Goal: Information Seeking & Learning: Learn about a topic

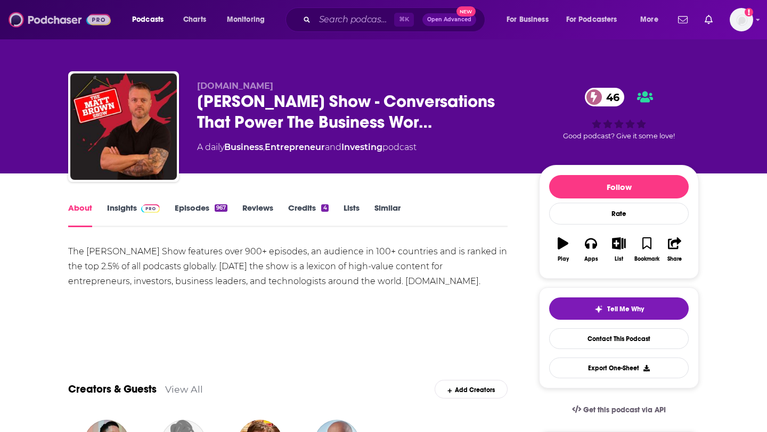
click at [61, 20] on img at bounding box center [60, 20] width 102 height 20
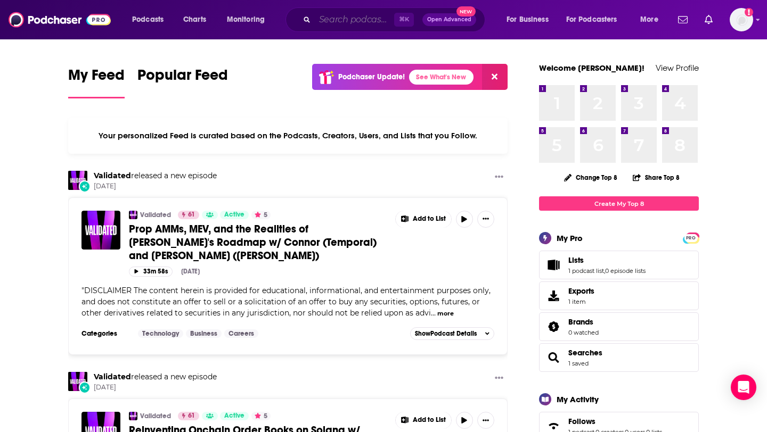
click at [334, 23] on input "Search podcasts, credits, & more..." at bounding box center [354, 19] width 79 height 17
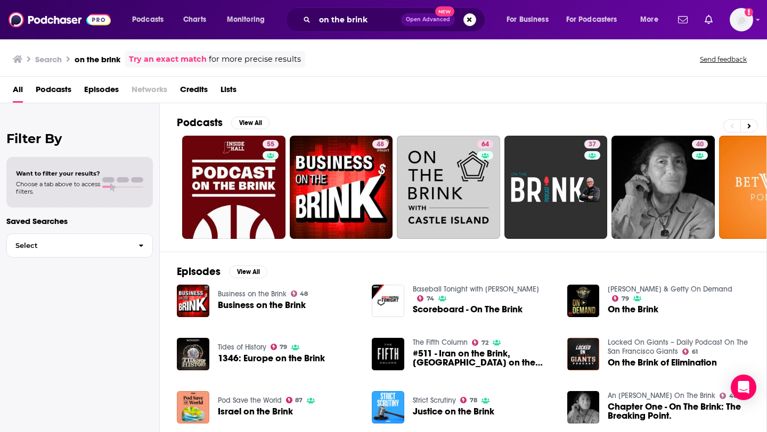
click at [47, 87] on span "Podcasts" at bounding box center [54, 92] width 36 height 22
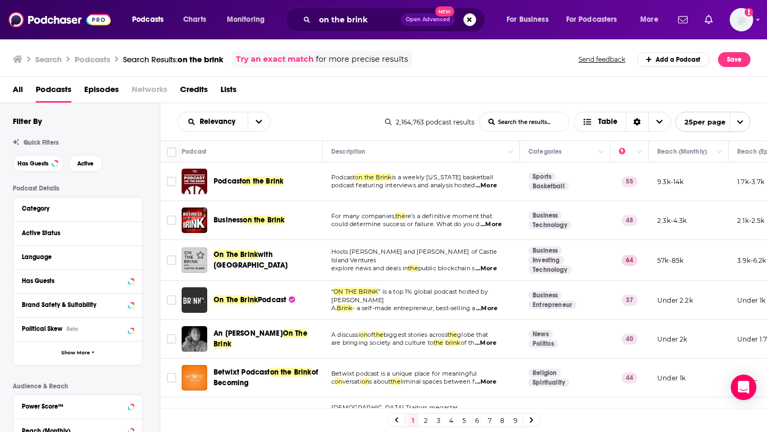
click at [497, 223] on span "...More" at bounding box center [490, 224] width 21 height 9
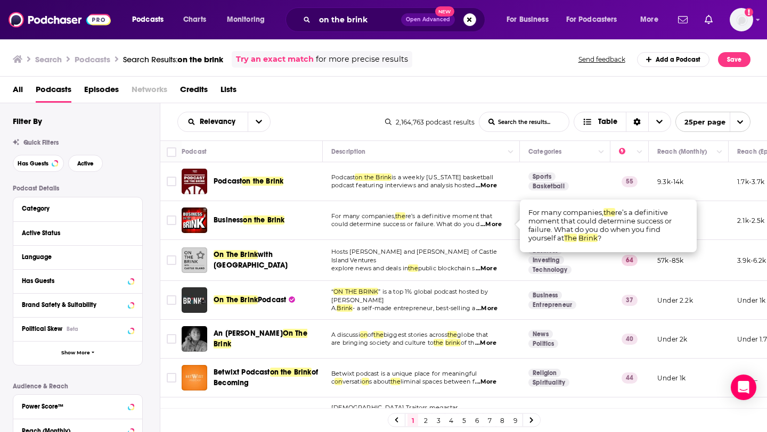
click at [495, 305] on span "...More" at bounding box center [486, 309] width 21 height 9
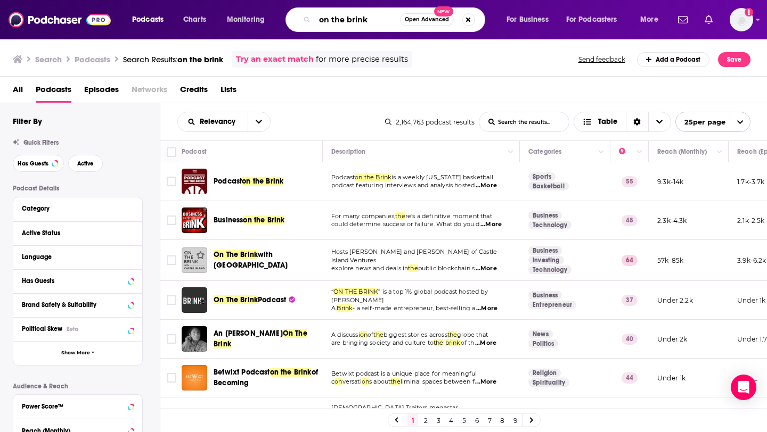
drag, startPoint x: 382, startPoint y: 21, endPoint x: 317, endPoint y: 18, distance: 64.5
click at [317, 18] on input "on the brink" at bounding box center [357, 19] width 85 height 17
type input "delphi podcast"
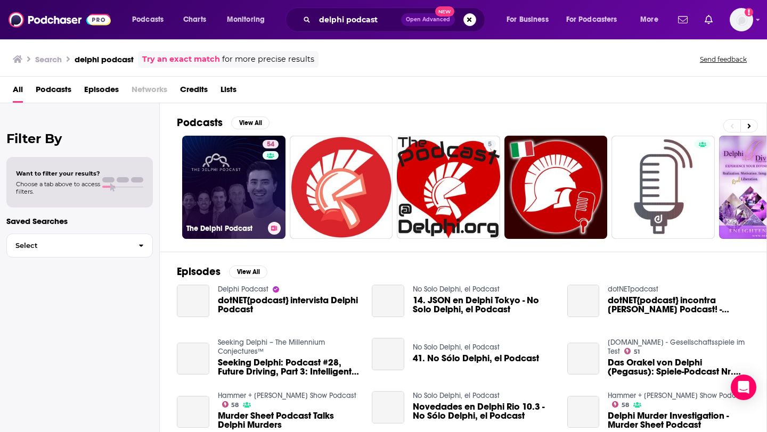
click at [237, 178] on link "54 The Delphi Podcast" at bounding box center [233, 187] width 103 height 103
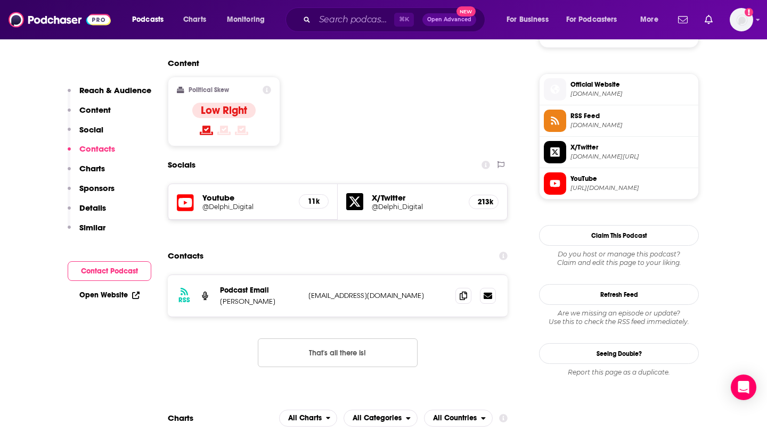
scroll to position [837, 0]
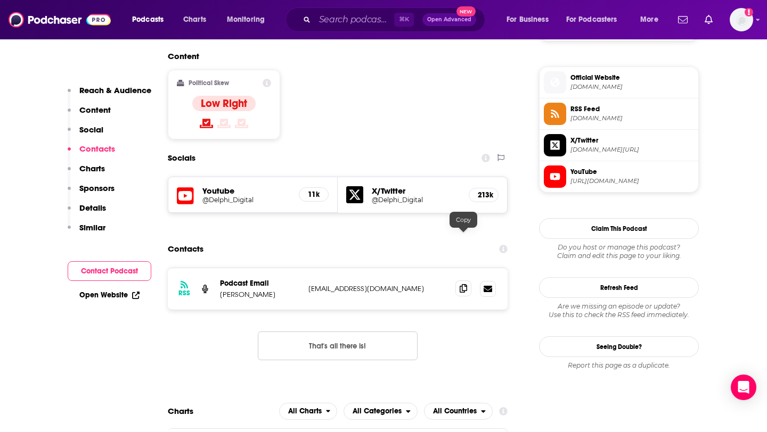
click at [461, 284] on icon at bounding box center [462, 288] width 7 height 9
click at [327, 20] on input "Search podcasts, credits, & more..." at bounding box center [354, 19] width 79 height 17
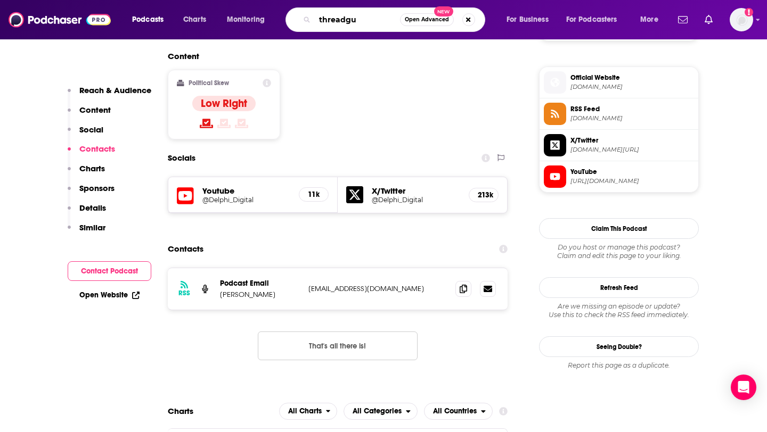
type input "threadguy"
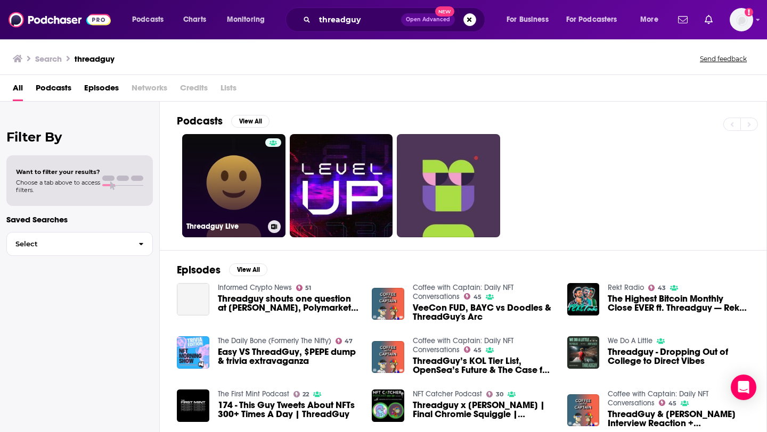
click at [223, 203] on link "Threadguy Live" at bounding box center [233, 185] width 103 height 103
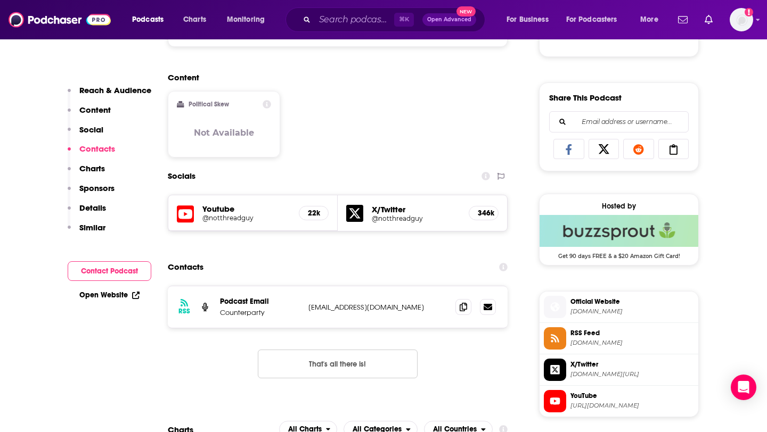
scroll to position [716, 0]
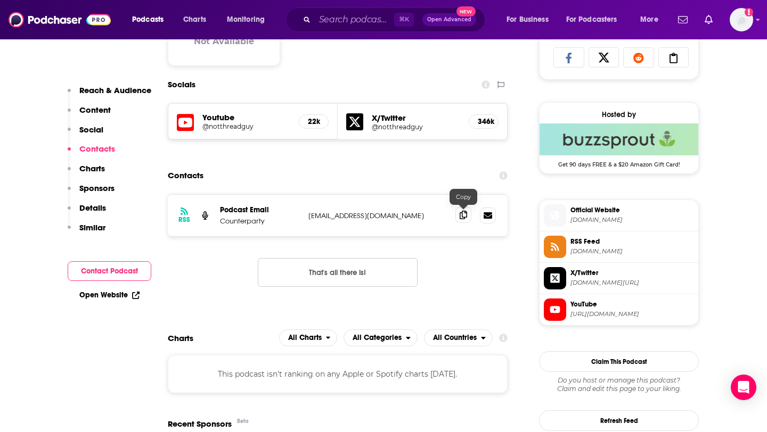
click at [462, 217] on icon at bounding box center [462, 215] width 7 height 9
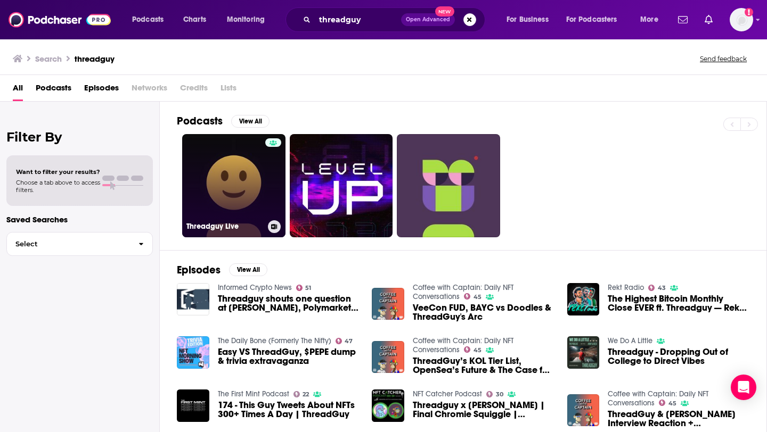
click at [199, 168] on link "Threadguy Live" at bounding box center [233, 185] width 103 height 103
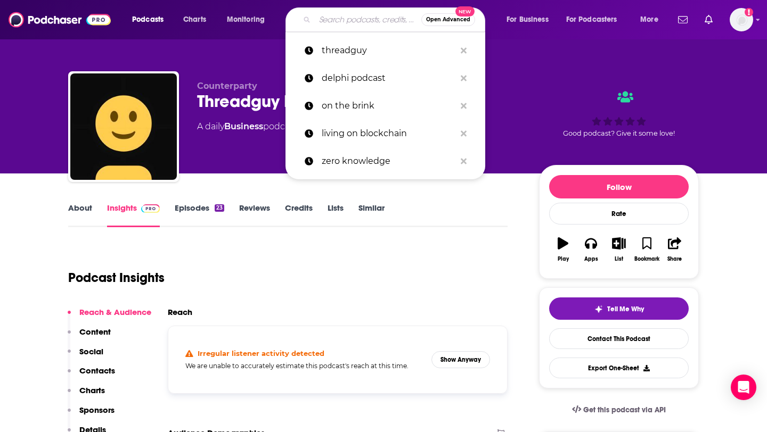
click at [359, 22] on input "Search podcasts, credits, & more..." at bounding box center [368, 19] width 106 height 17
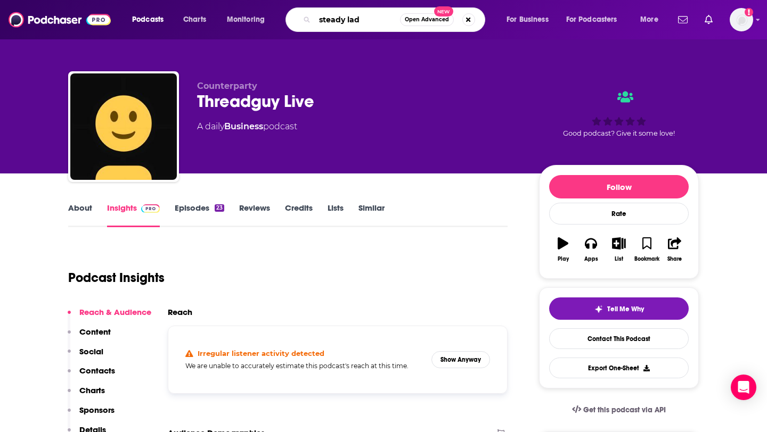
type input "steady lads"
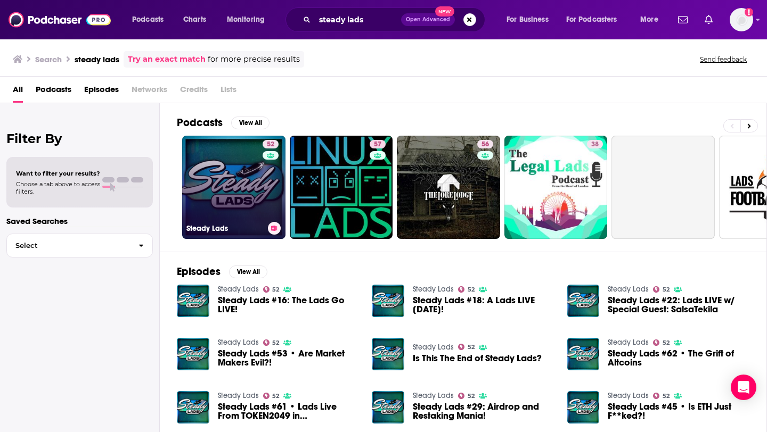
click at [225, 209] on link "52 Steady Lads" at bounding box center [233, 187] width 103 height 103
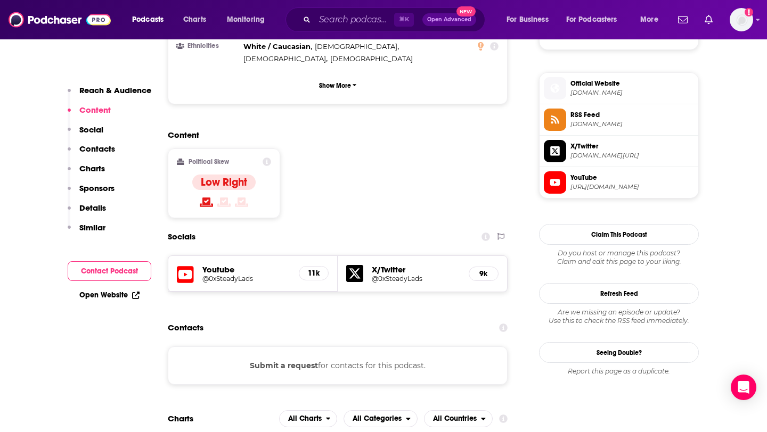
scroll to position [787, 0]
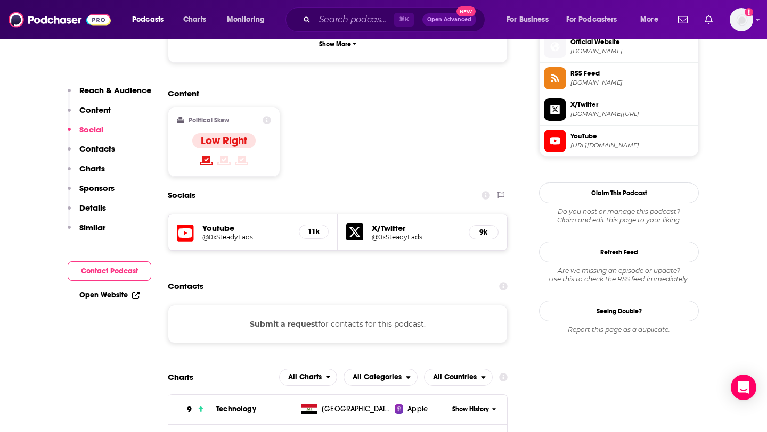
click at [301, 318] on button "Submit a request" at bounding box center [284, 324] width 68 height 12
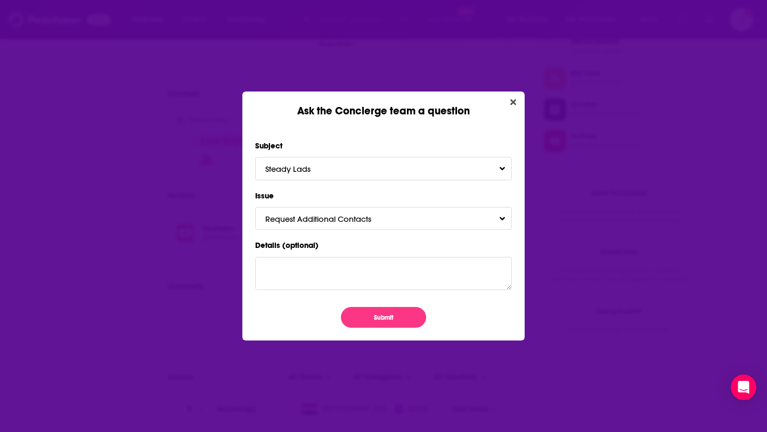
scroll to position [0, 0]
click at [377, 317] on button "Submit" at bounding box center [383, 317] width 85 height 21
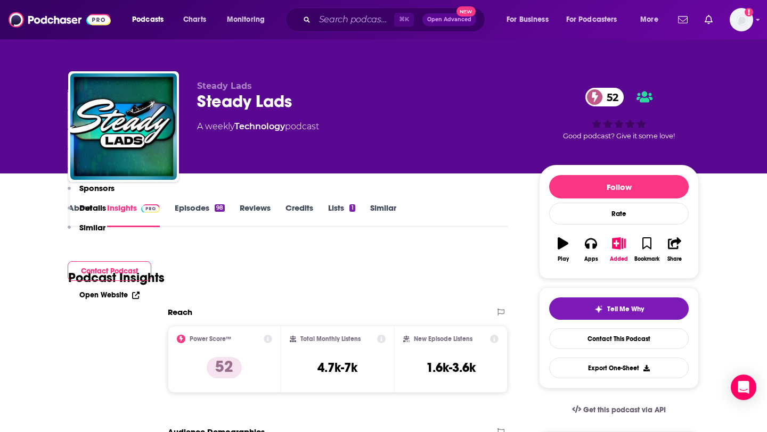
scroll to position [787, 0]
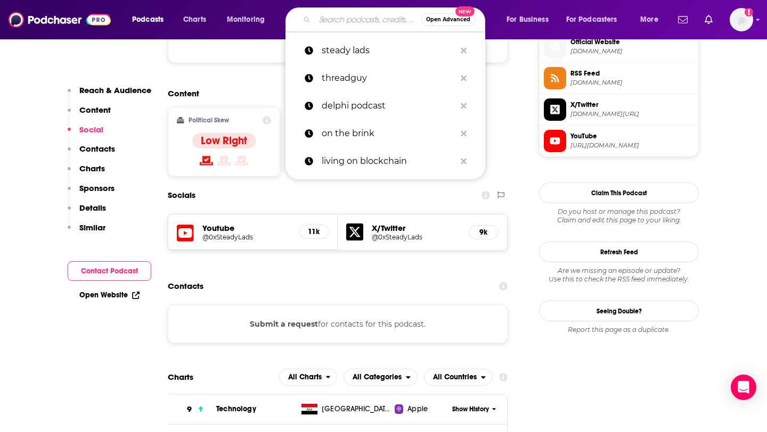
click at [343, 22] on input "Search podcasts, credits, & more..." at bounding box center [368, 19] width 106 height 17
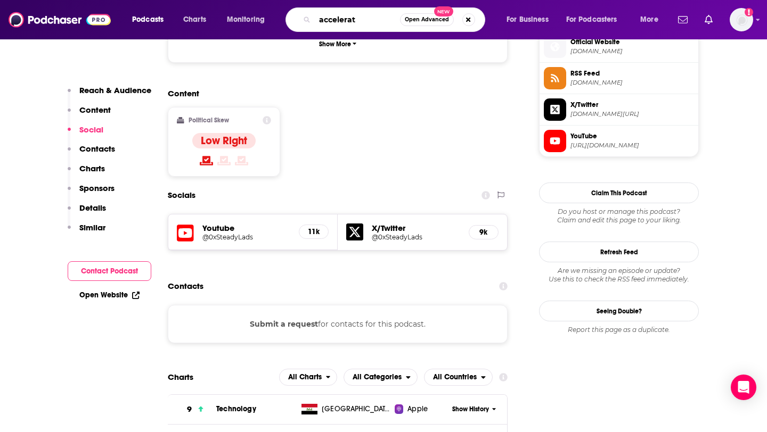
type input "accelerate"
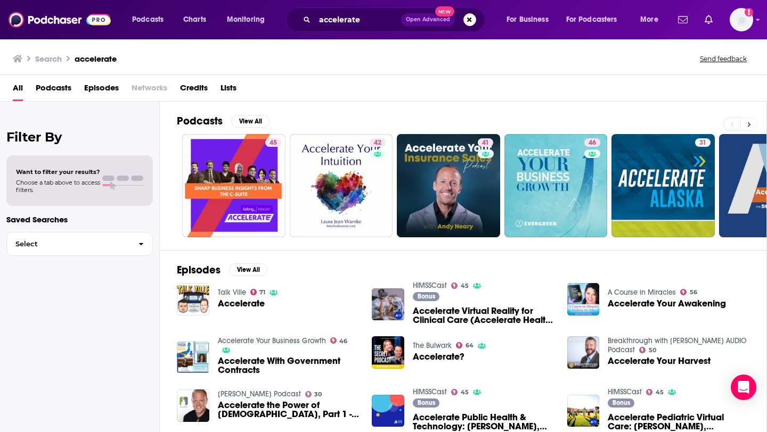
click at [748, 126] on icon at bounding box center [749, 124] width 3 height 5
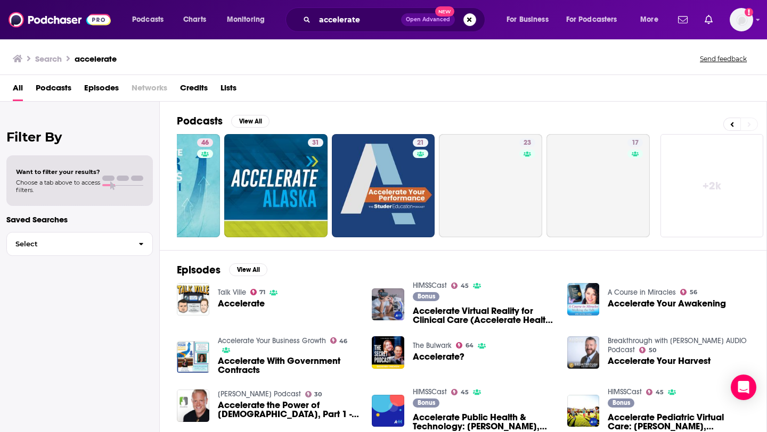
scroll to position [0, 388]
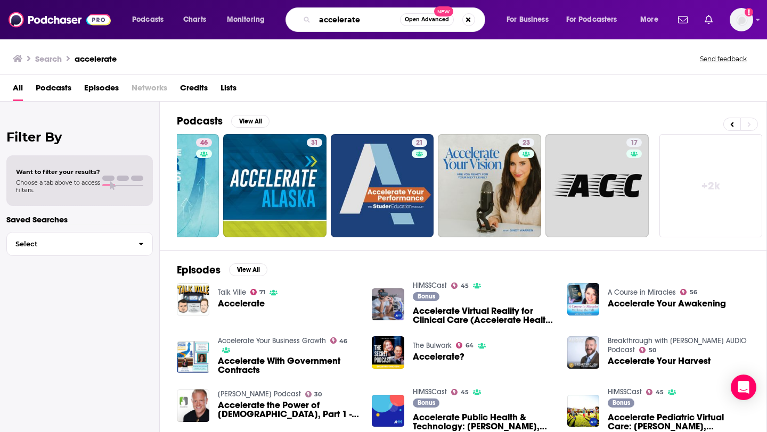
click at [376, 22] on input "accelerate" at bounding box center [357, 19] width 85 height 17
type input "accelerate mert"
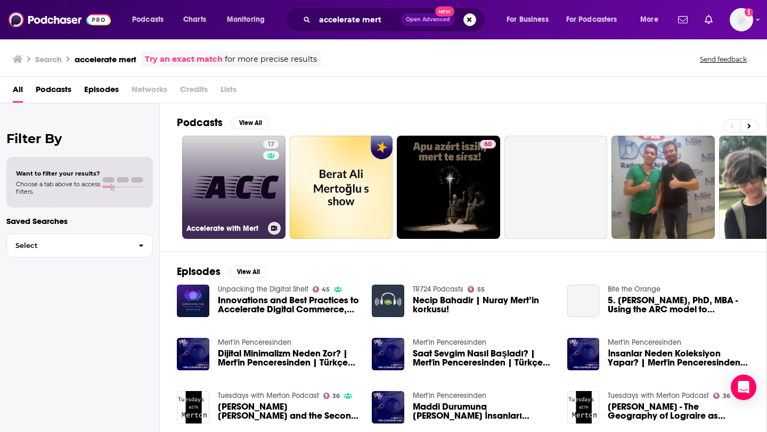
click at [248, 188] on link "17 Accelerate with Mert" at bounding box center [233, 187] width 103 height 103
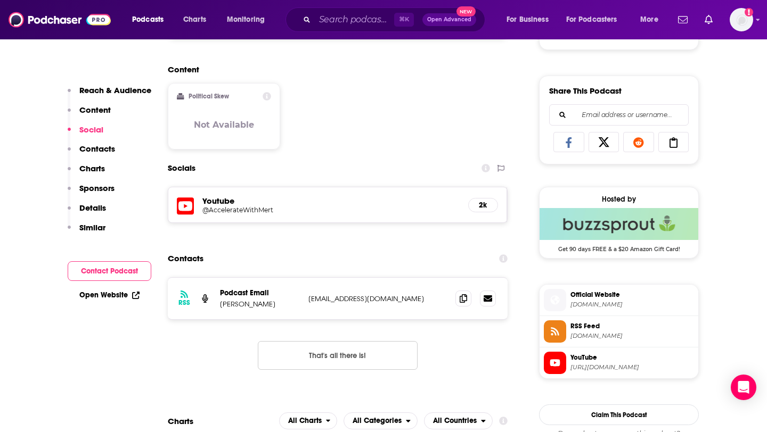
scroll to position [633, 0]
click at [461, 298] on icon at bounding box center [462, 297] width 7 height 9
click at [333, 24] on input "Search podcasts, credits, & more..." at bounding box center [354, 19] width 79 height 17
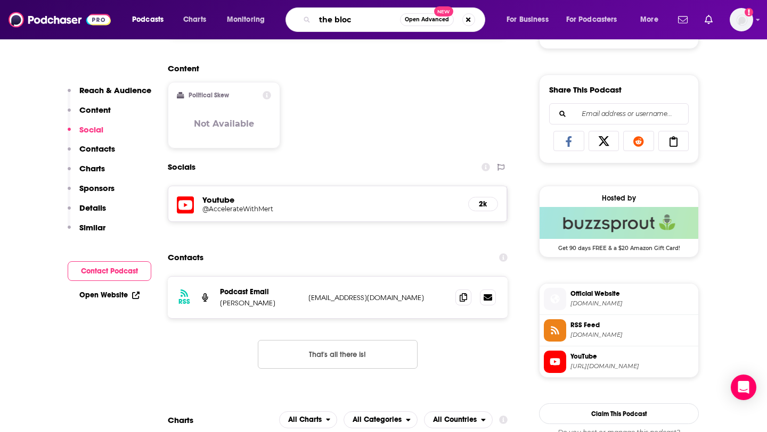
type input "the block"
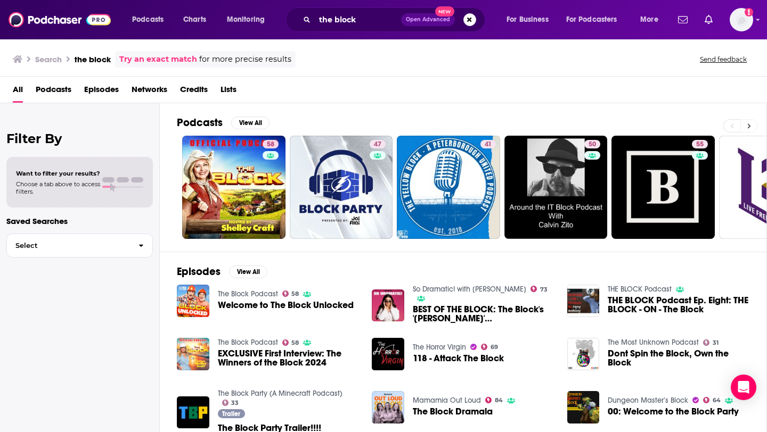
click at [748, 127] on icon at bounding box center [749, 126] width 3 height 5
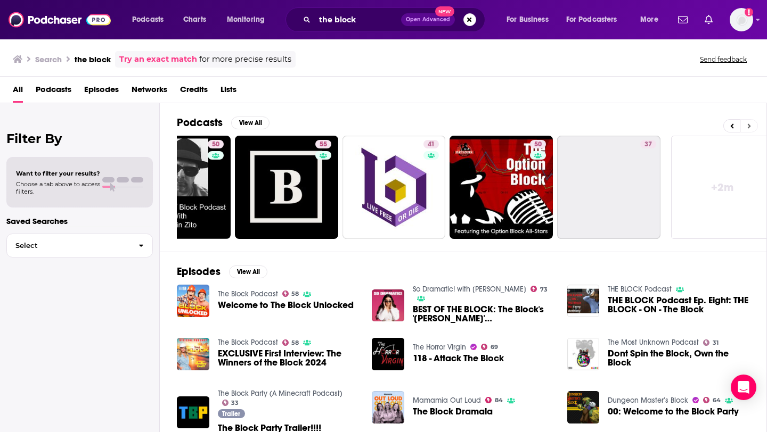
scroll to position [0, 388]
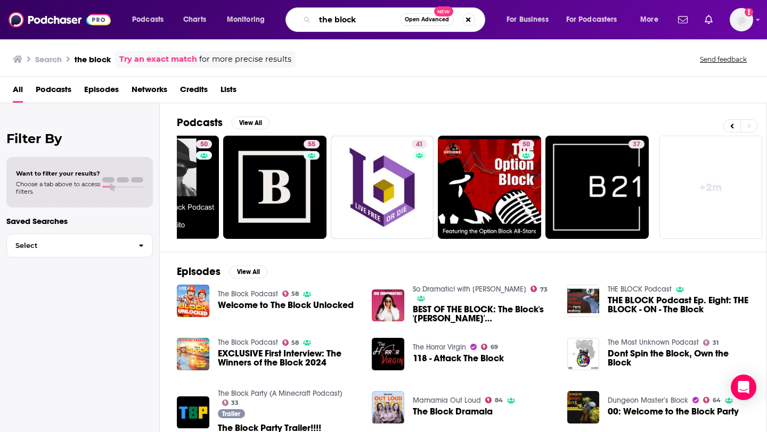
drag, startPoint x: 364, startPoint y: 15, endPoint x: 285, endPoint y: 16, distance: 78.3
click at [285, 16] on div "the block Open Advanced New" at bounding box center [385, 19] width 200 height 24
type input "bankless"
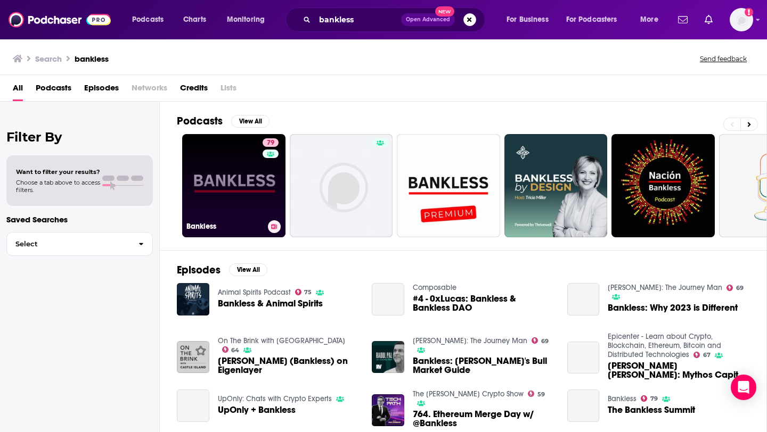
click at [224, 191] on link "79 Bankless" at bounding box center [233, 185] width 103 height 103
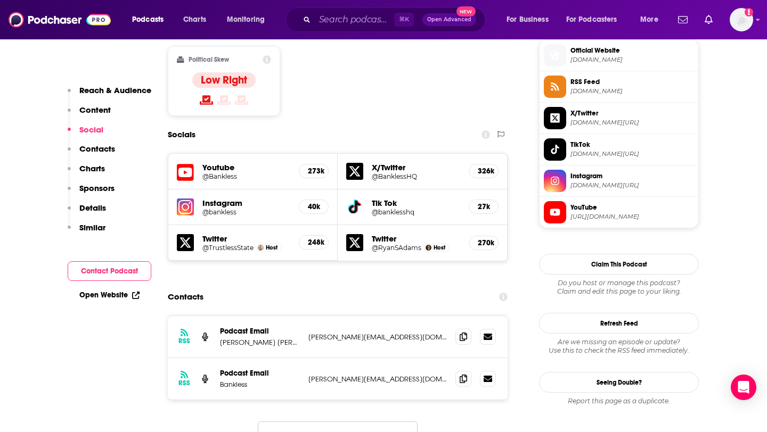
scroll to position [864, 0]
click at [462, 333] on icon at bounding box center [462, 337] width 7 height 9
